Goal: Transaction & Acquisition: Obtain resource

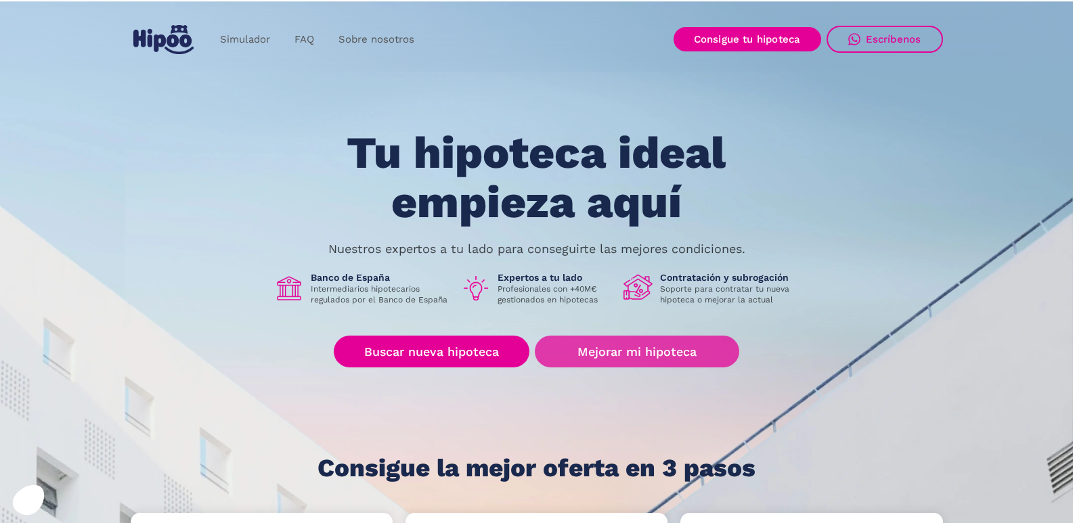
click at [684, 350] on link "Mejorar mi hipoteca" at bounding box center [637, 352] width 204 height 32
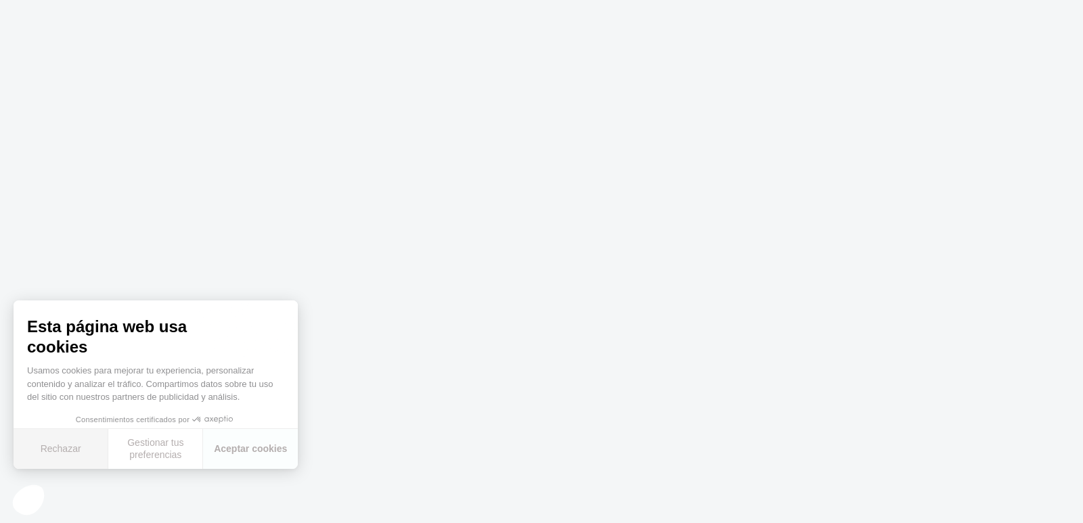
click at [65, 447] on button "Rechazar" at bounding box center [61, 449] width 95 height 40
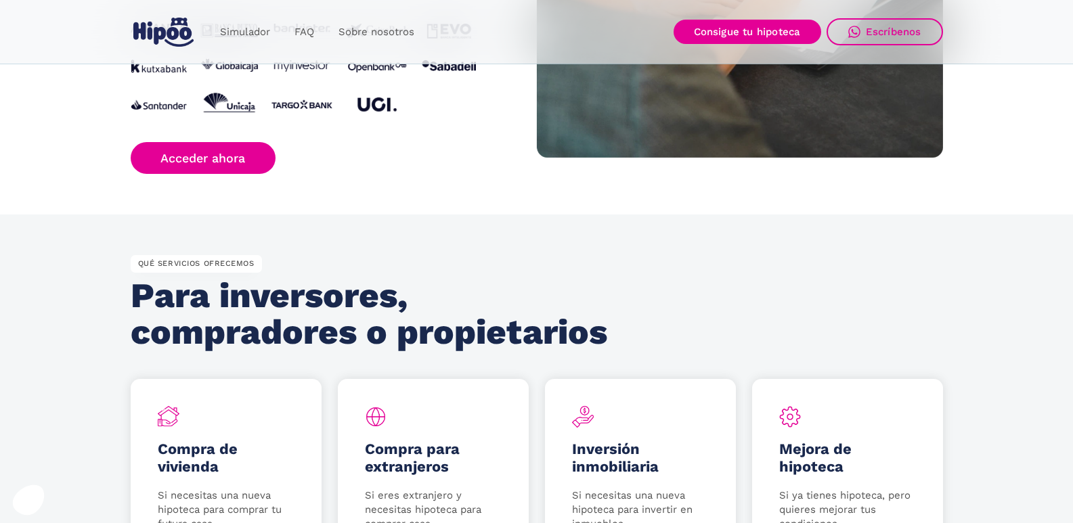
scroll to position [1692, 0]
